Goal: Book appointment/travel/reservation

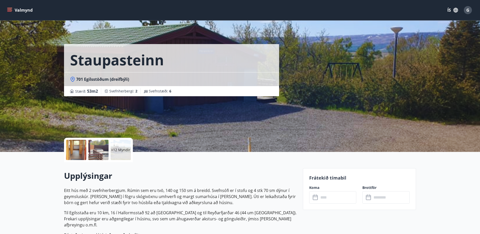
click at [9, 9] on icon "menu" at bounding box center [9, 10] width 5 height 5
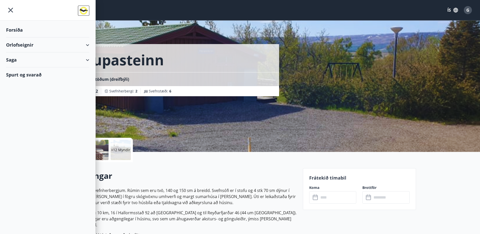
click at [21, 75] on div "Spurt og svarað" at bounding box center [47, 74] width 83 height 15
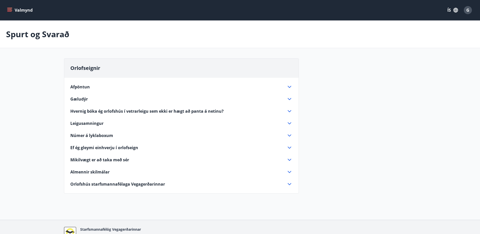
click at [371, 106] on div "Orlofseignir Afpöntun Leigan fæst aðeins endurgreidd ef bústaðurinn leigist aft…" at bounding box center [240, 128] width 353 height 141
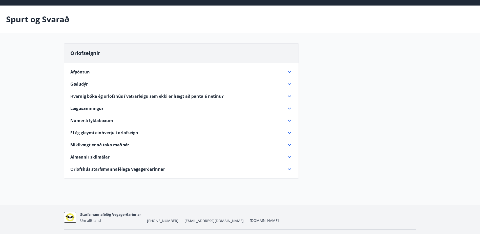
scroll to position [28, 0]
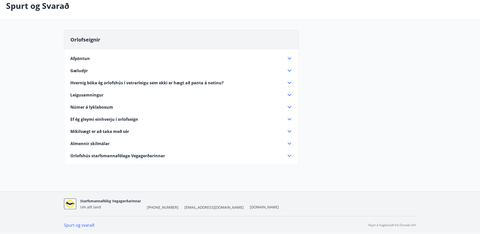
click at [75, 226] on link "Spurt og svarað" at bounding box center [79, 225] width 30 height 6
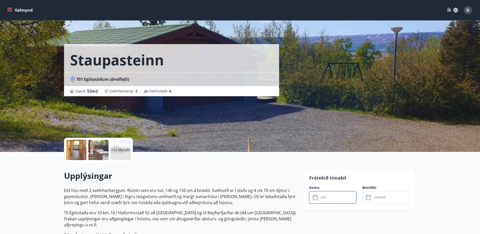
click at [348, 195] on input "text" at bounding box center [338, 197] width 38 height 12
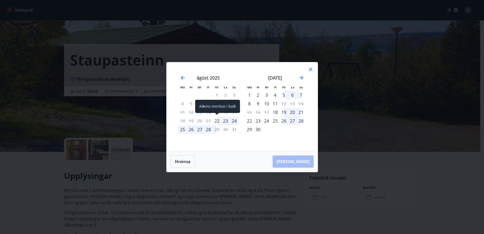
click at [219, 120] on div "22" at bounding box center [217, 121] width 9 height 9
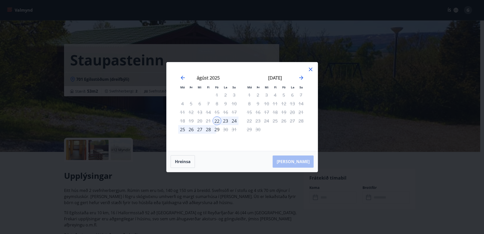
click at [183, 128] on div "25" at bounding box center [182, 129] width 9 height 9
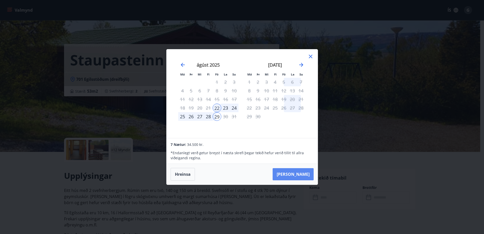
click at [302, 175] on button "Taka Frá" at bounding box center [293, 174] width 41 height 12
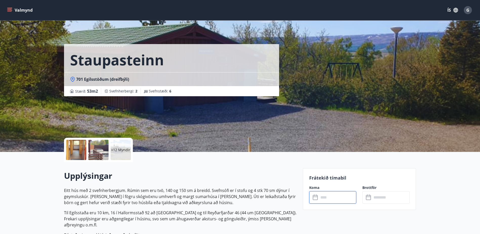
type input "******"
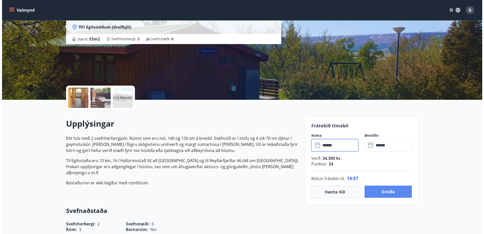
scroll to position [76, 0]
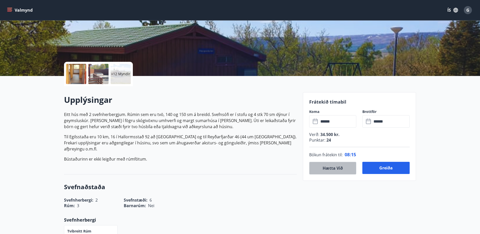
click at [336, 170] on button "Hætta við" at bounding box center [333, 168] width 47 height 13
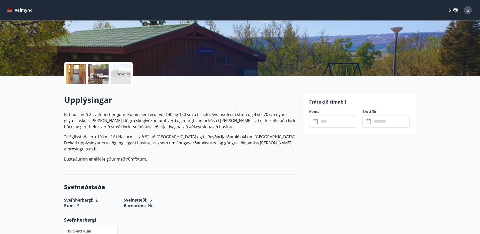
click at [449, 9] on button "ÍS" at bounding box center [453, 10] width 16 height 9
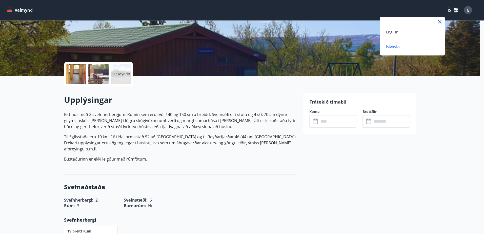
click at [396, 45] on span "Íslenska" at bounding box center [393, 46] width 14 height 5
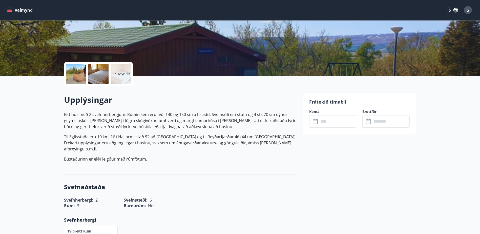
click at [468, 11] on span "G" at bounding box center [468, 10] width 3 height 6
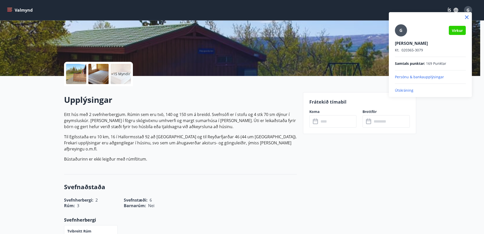
click at [403, 91] on p "Útskráning" at bounding box center [430, 90] width 71 height 5
